Goal: Transaction & Acquisition: Subscribe to service/newsletter

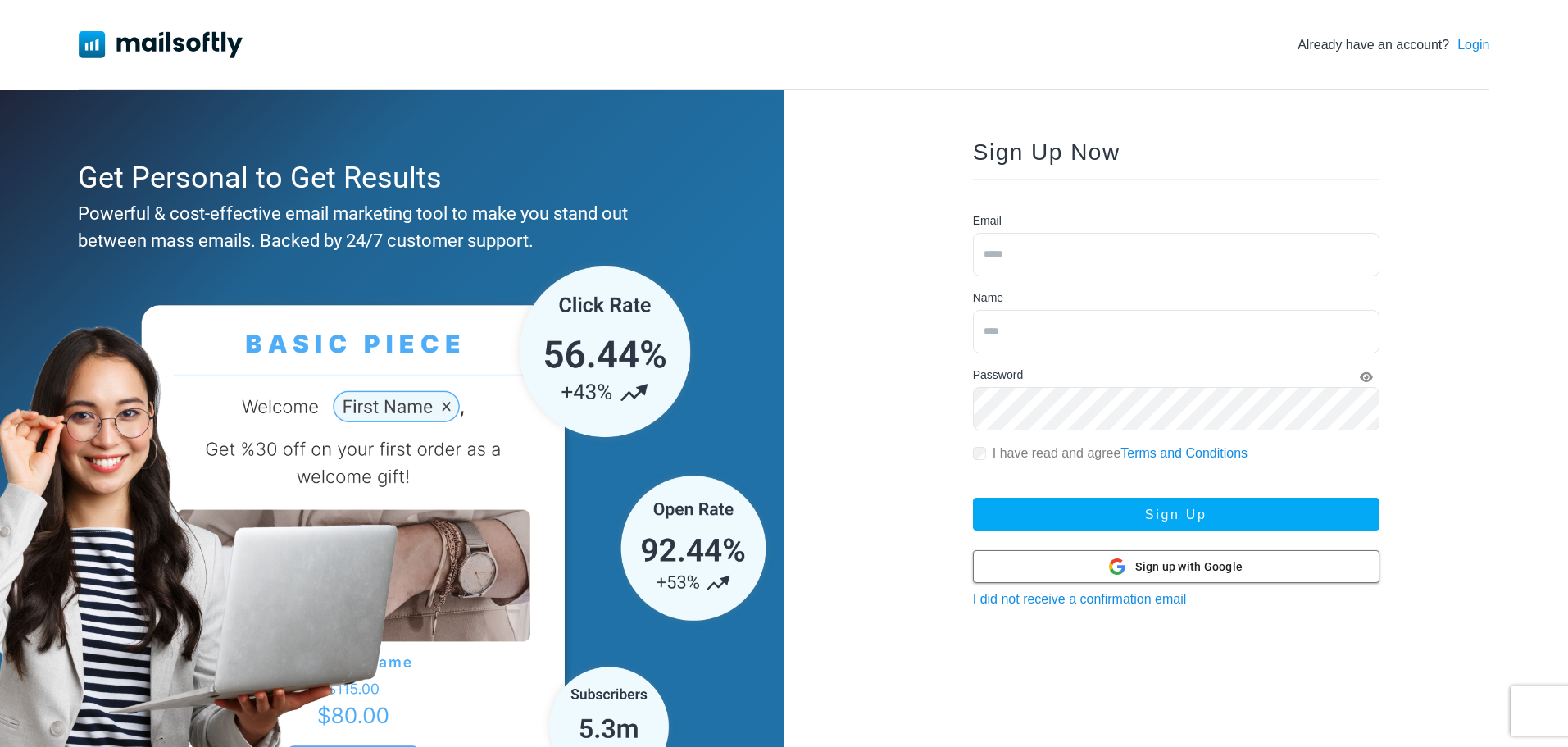
click at [1208, 572] on span "Sign up with Google" at bounding box center [1189, 567] width 108 height 18
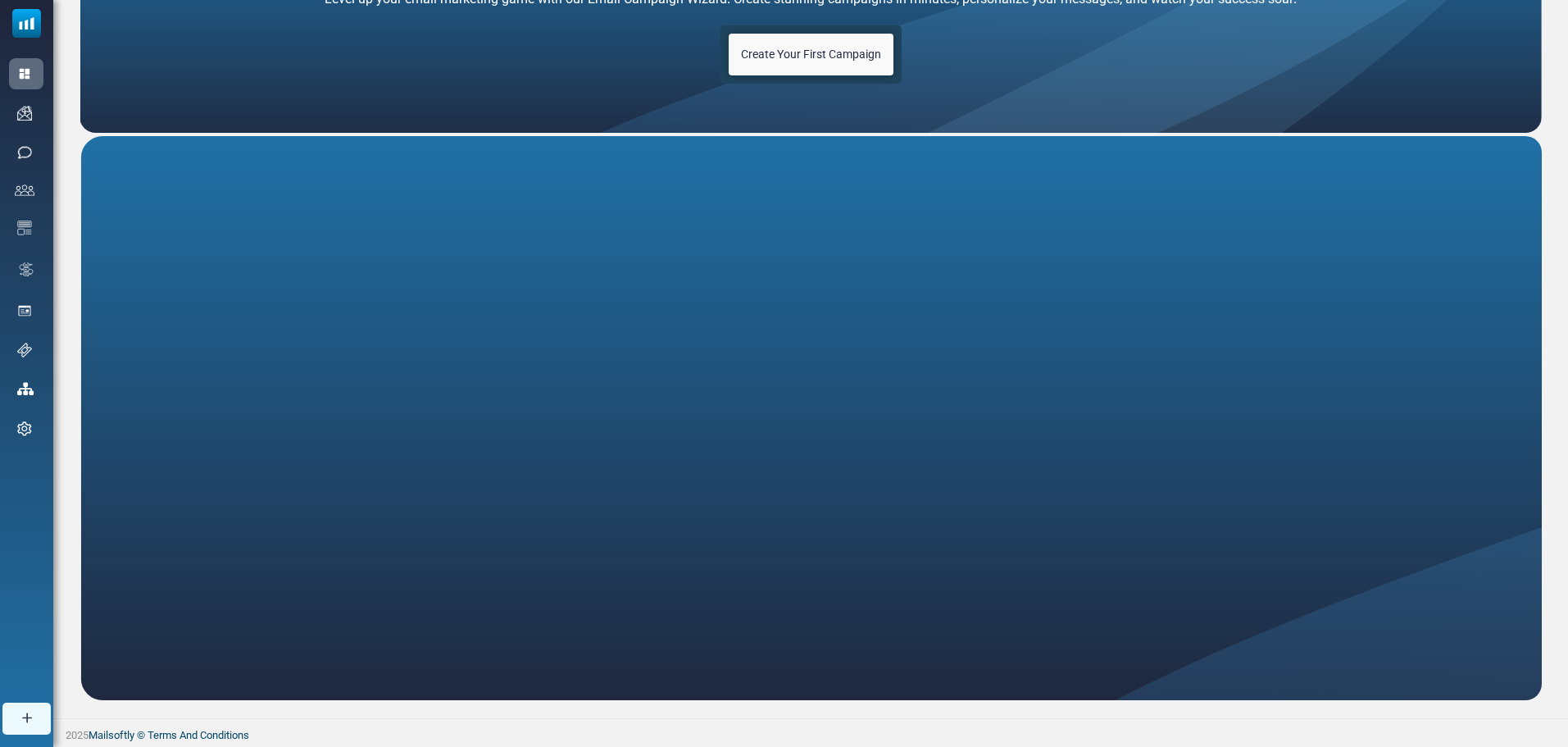
scroll to position [157, 0]
click at [813, 53] on span "Create Your First Campaign" at bounding box center [811, 53] width 140 height 13
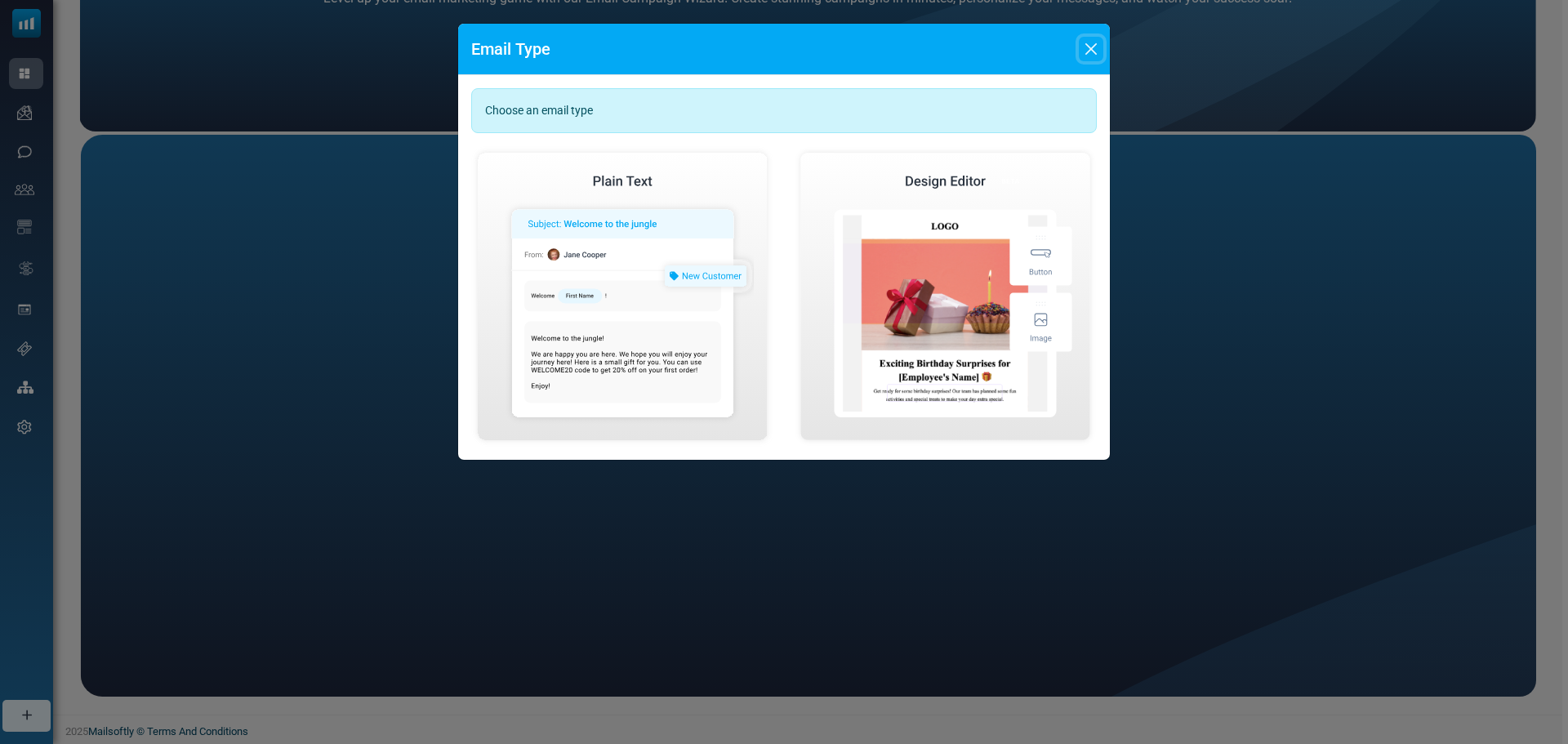
click at [1086, 48] on button "Close" at bounding box center [1091, 49] width 25 height 25
